Goal: Transaction & Acquisition: Purchase product/service

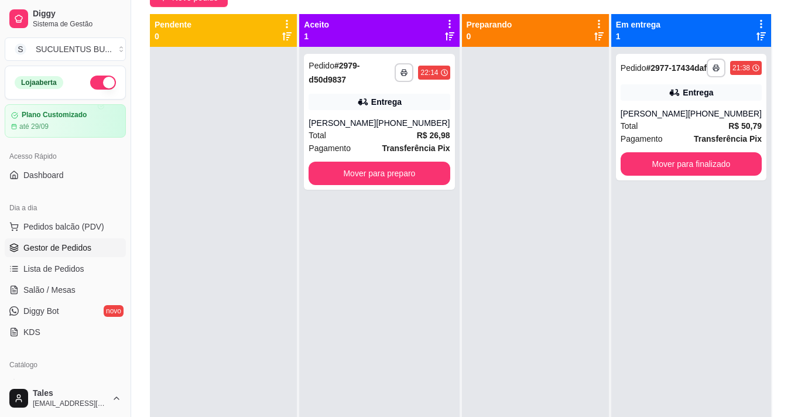
scroll to position [117, 0]
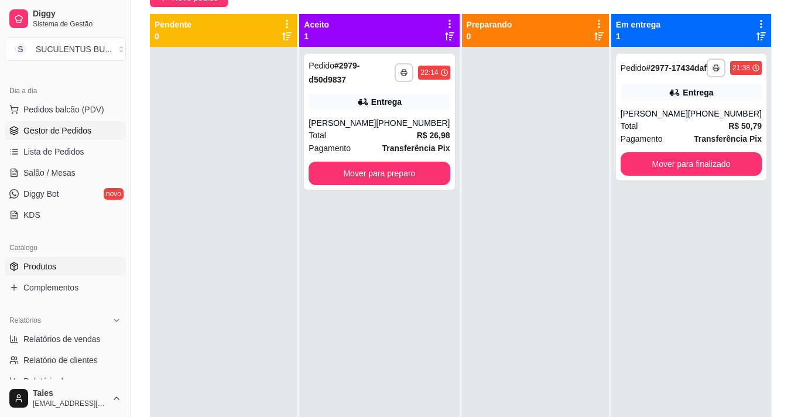
click at [42, 257] on link "Produtos" at bounding box center [65, 266] width 121 height 19
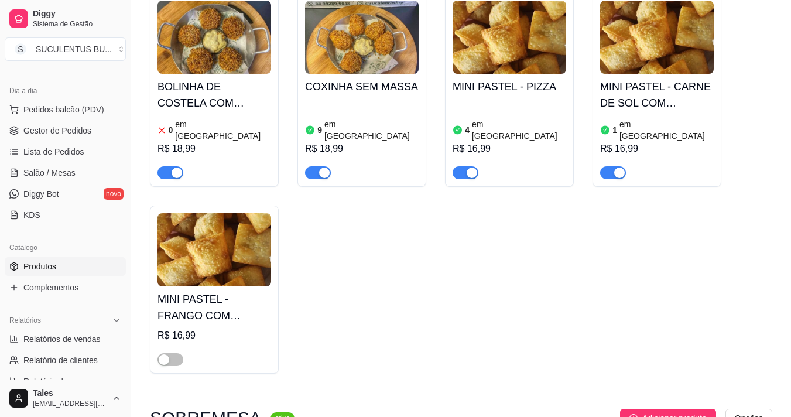
scroll to position [176, 0]
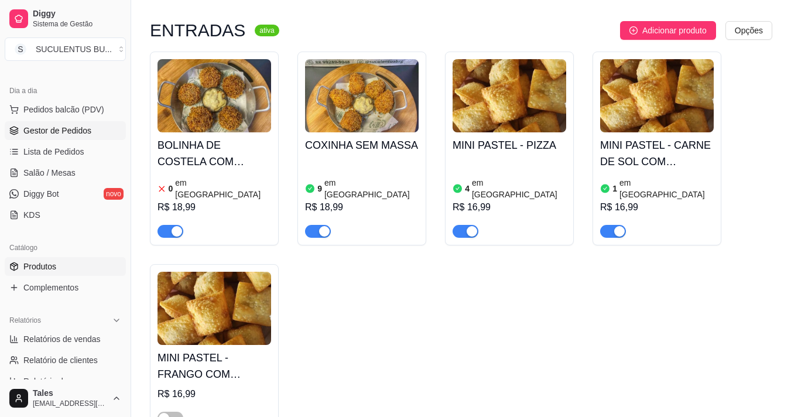
click at [70, 127] on span "Gestor de Pedidos" at bounding box center [57, 131] width 68 height 12
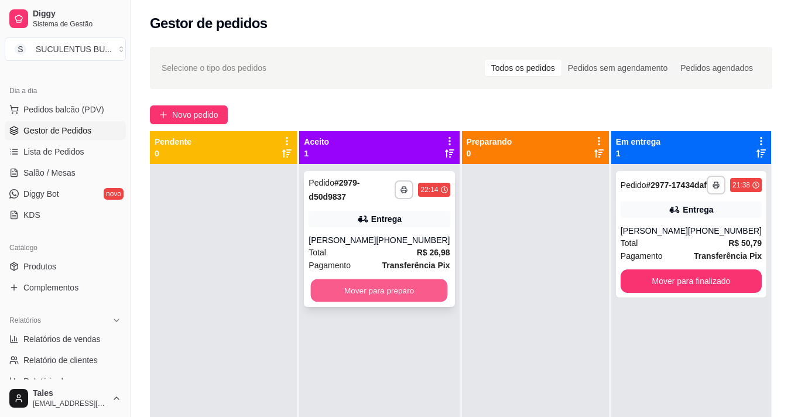
click at [364, 286] on button "Mover para preparo" at bounding box center [379, 290] width 137 height 23
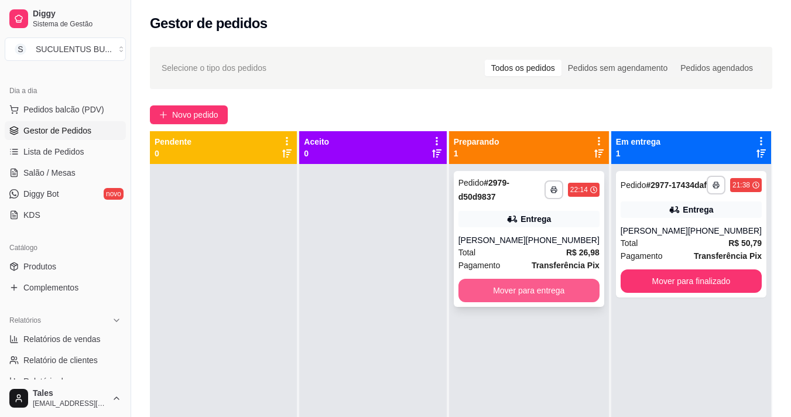
click at [518, 291] on button "Mover para entrega" at bounding box center [529, 290] width 141 height 23
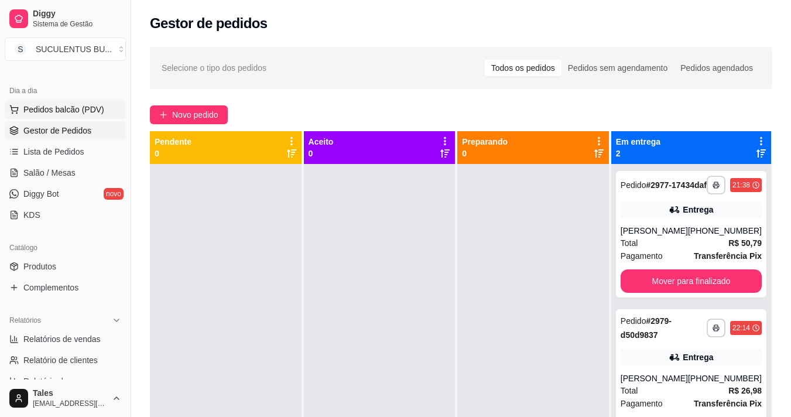
click at [79, 112] on span "Pedidos balcão (PDV)" at bounding box center [63, 110] width 81 height 12
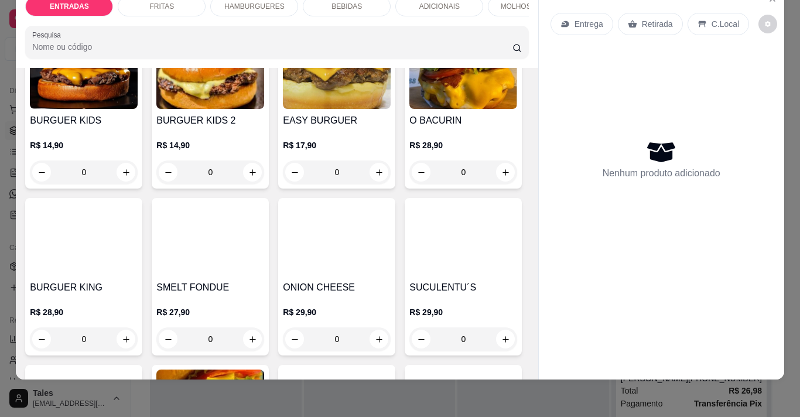
scroll to position [761, 0]
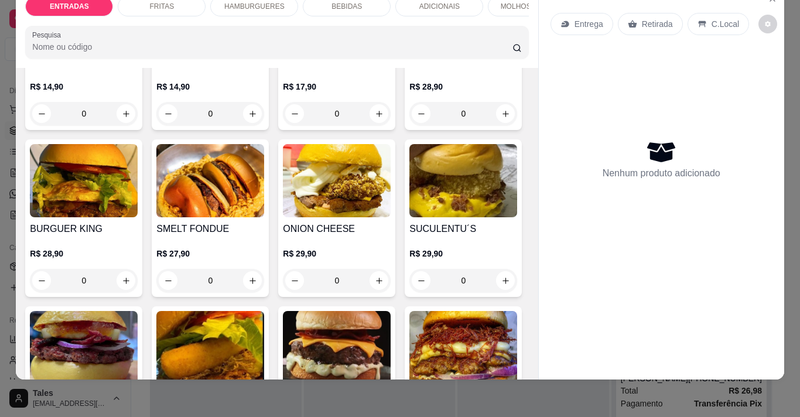
click at [379, 125] on div "0" at bounding box center [337, 113] width 108 height 23
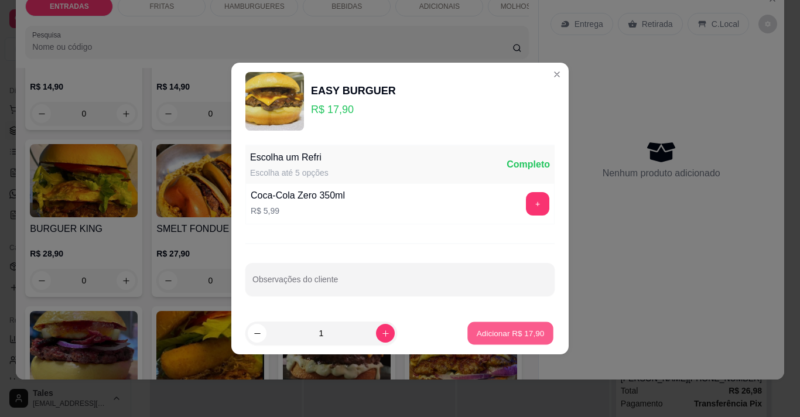
click at [501, 330] on p "Adicionar R$ 17,90" at bounding box center [511, 332] width 68 height 11
type input "1"
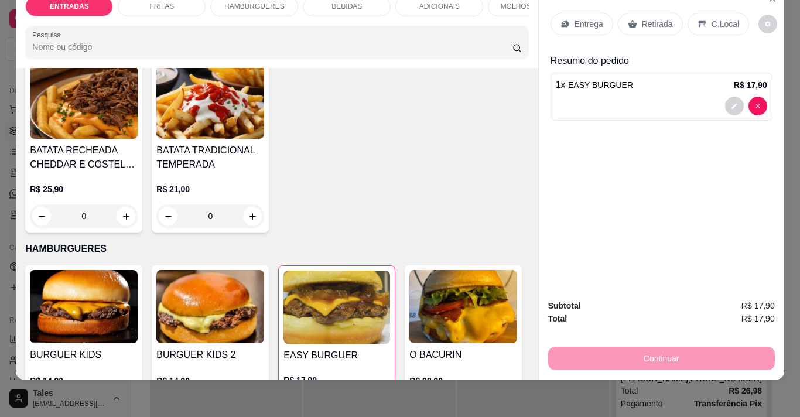
scroll to position [410, 0]
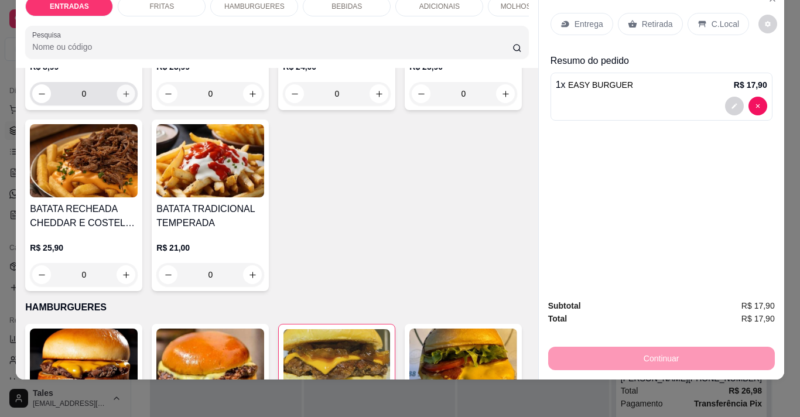
click at [122, 98] on icon "increase-product-quantity" at bounding box center [126, 94] width 9 height 9
type input "1"
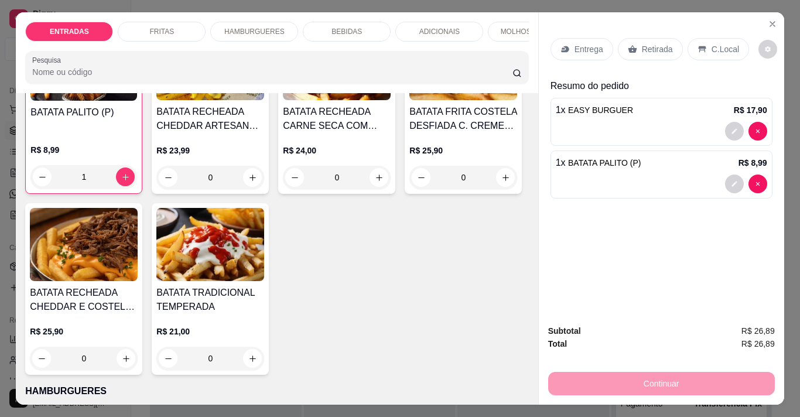
scroll to position [59, 0]
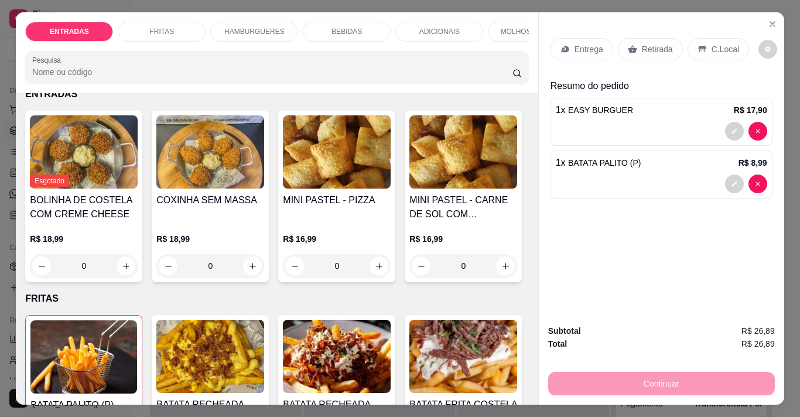
click at [347, 27] on p "BEBIDAS" at bounding box center [347, 31] width 30 height 9
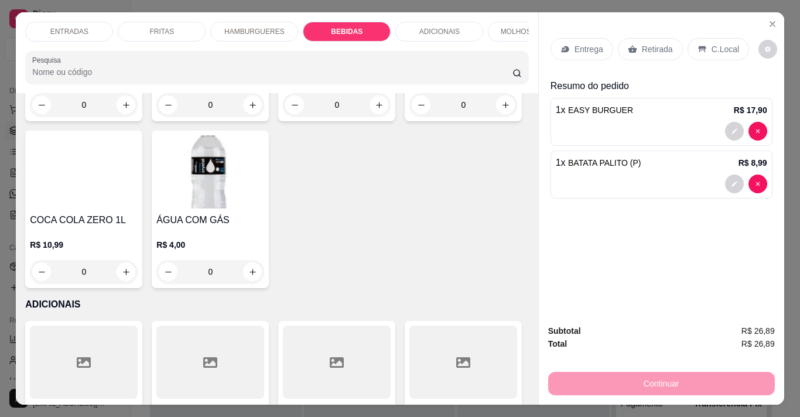
scroll to position [29, 0]
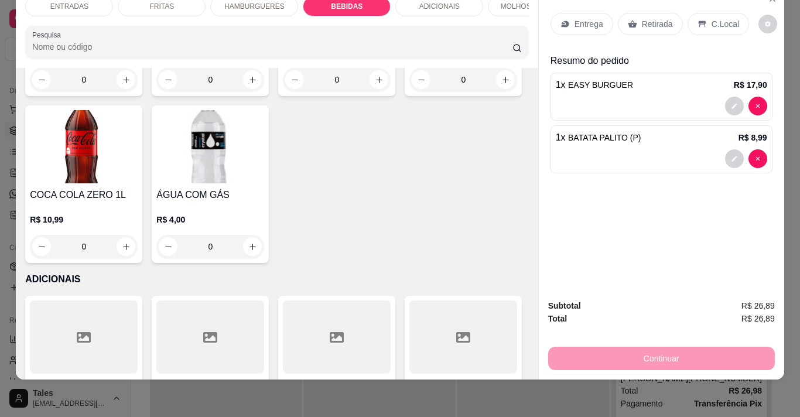
type input "1"
click at [578, 21] on p "Entrega" at bounding box center [589, 24] width 29 height 12
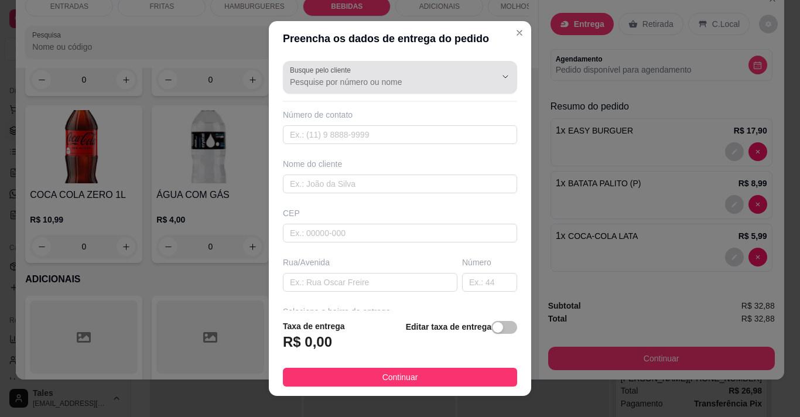
click at [426, 84] on input "Busque pelo cliente" at bounding box center [383, 82] width 187 height 12
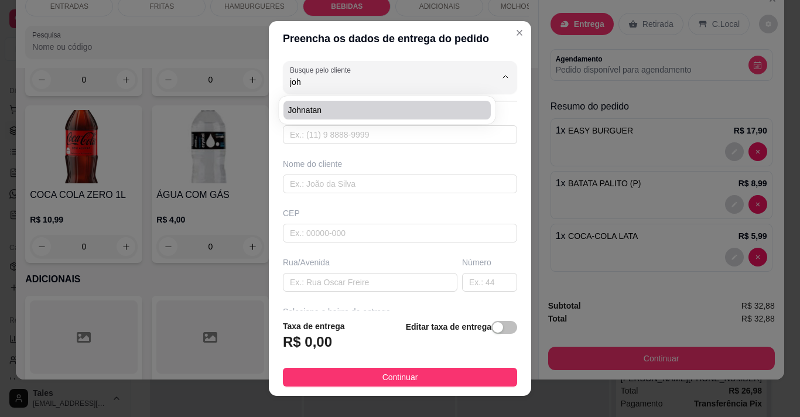
click at [395, 111] on span "Johnatan" at bounding box center [381, 110] width 186 height 12
type input "Johnatan"
type input "88992436990"
type input "Johnatan"
type input "63155000"
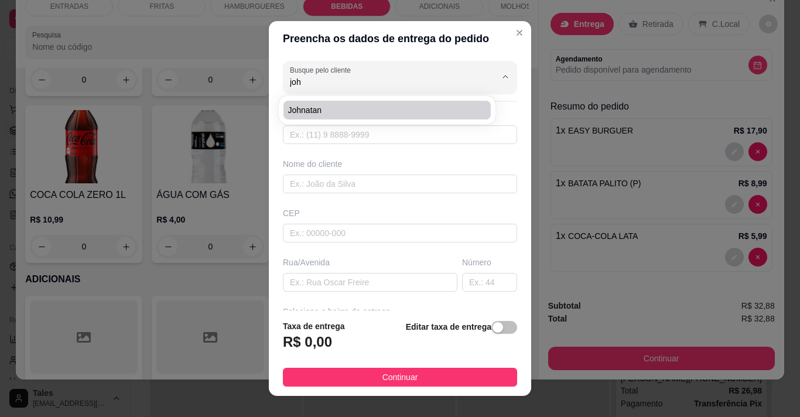
type input "Travessa [GEOGRAPHIC_DATA]"
type input "38"
type input "Salitre"
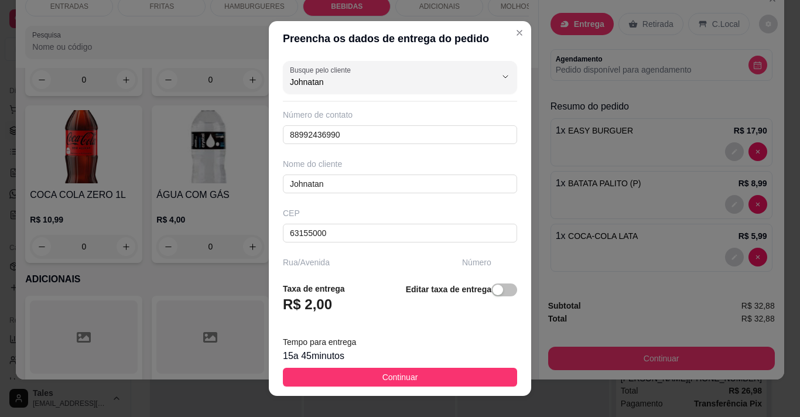
click at [359, 382] on button "Continuar" at bounding box center [400, 377] width 234 height 19
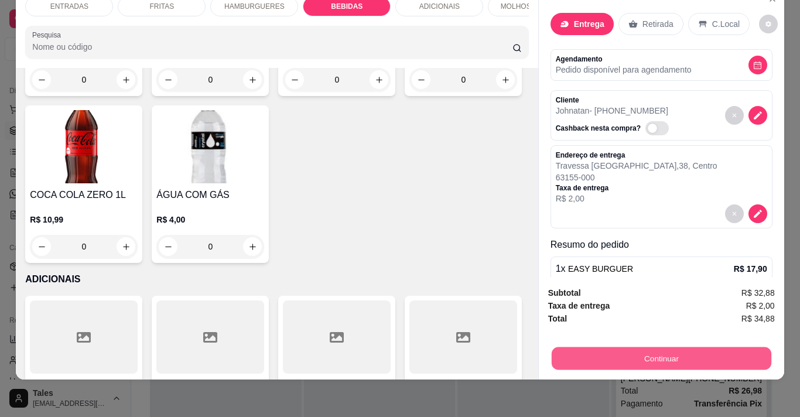
click at [588, 349] on button "Continuar" at bounding box center [661, 358] width 220 height 23
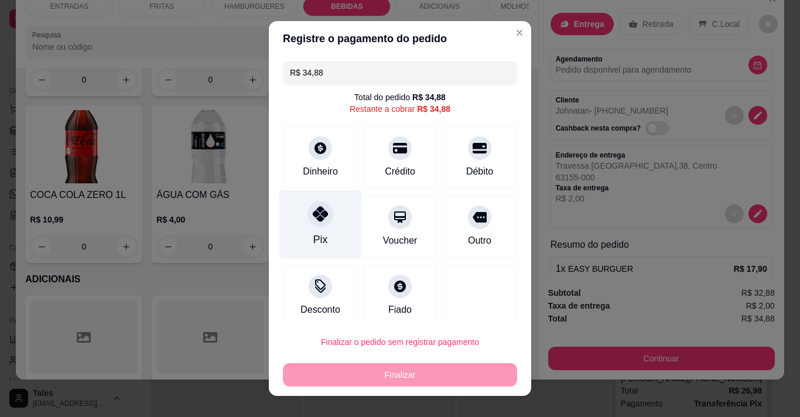
click at [321, 222] on div at bounding box center [321, 214] width 26 height 26
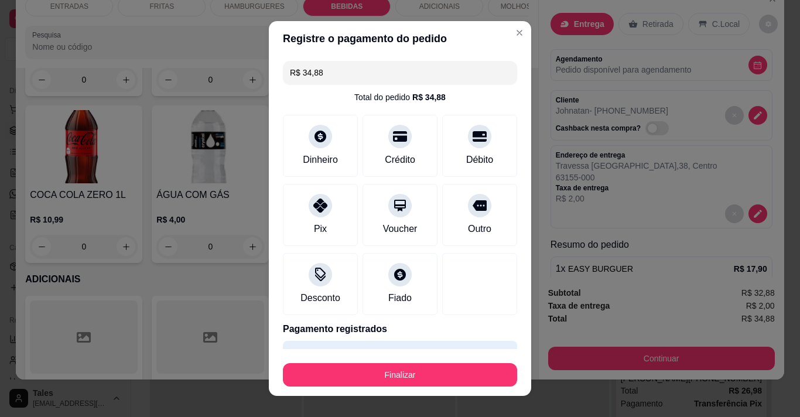
type input "R$ 0,00"
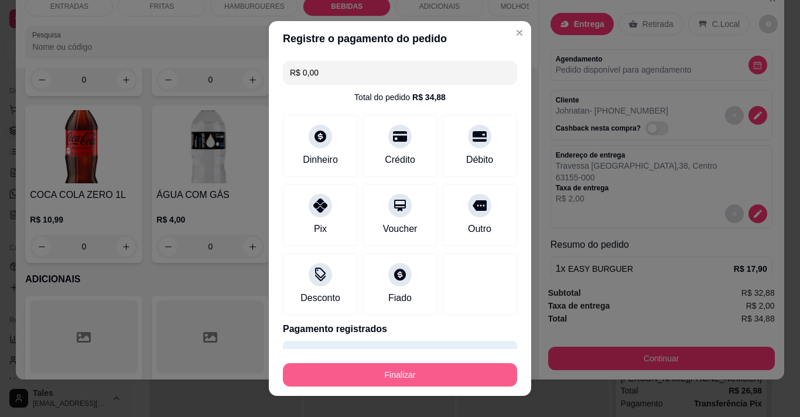
click at [386, 369] on button "Finalizar" at bounding box center [400, 374] width 234 height 23
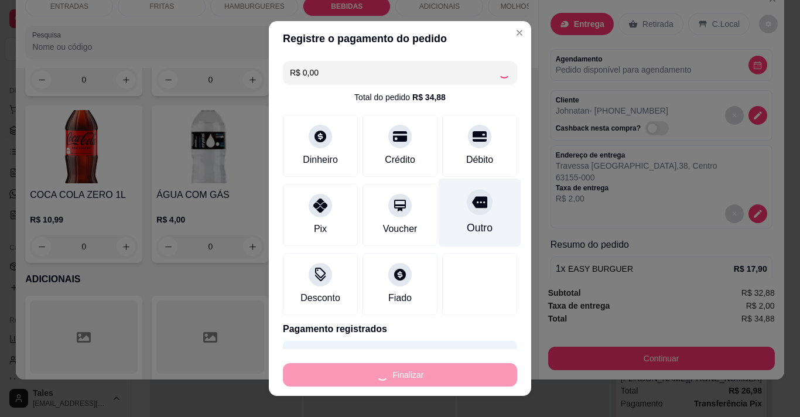
type input "0"
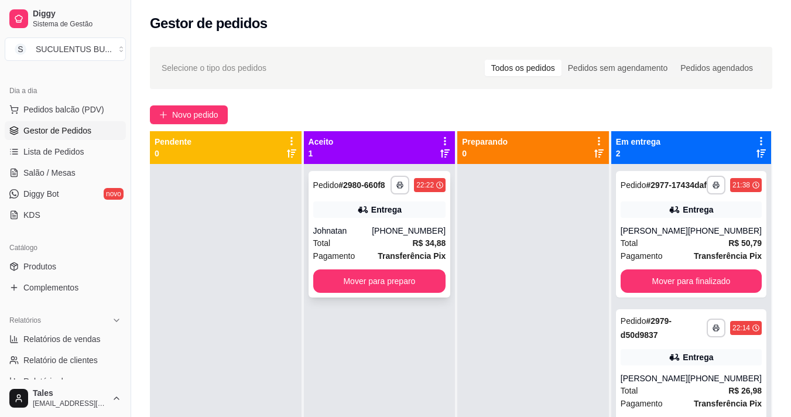
click at [324, 244] on span "Total" at bounding box center [322, 243] width 18 height 13
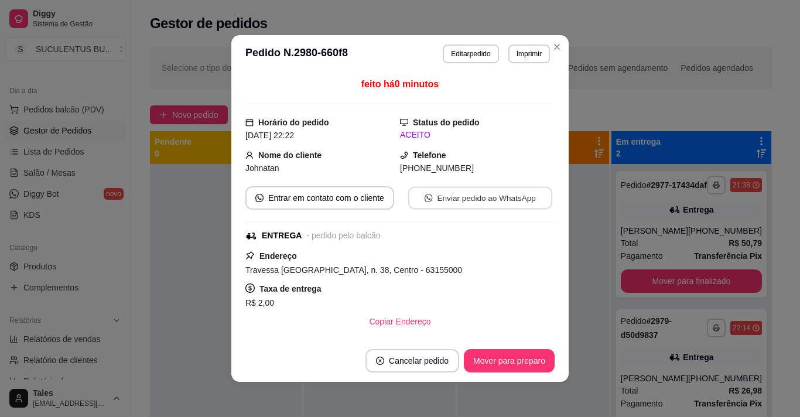
click at [504, 199] on button "Enviar pedido ao WhatsApp" at bounding box center [480, 198] width 144 height 23
